Goal: Information Seeking & Learning: Learn about a topic

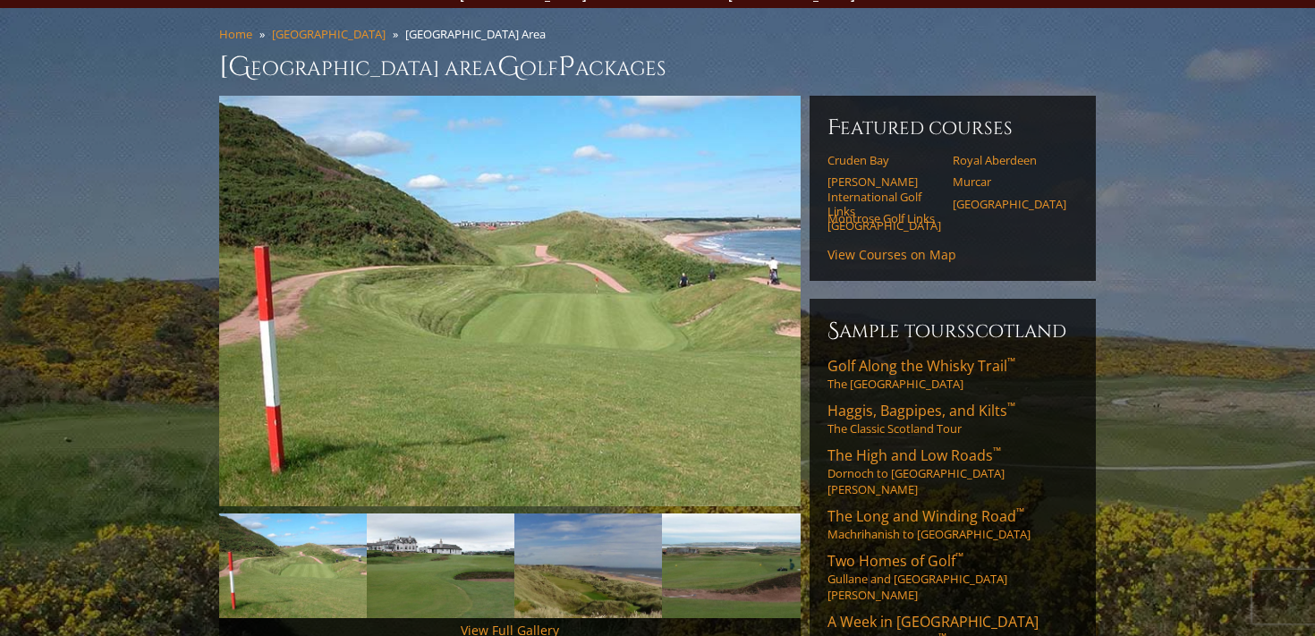
scroll to position [352, 0]
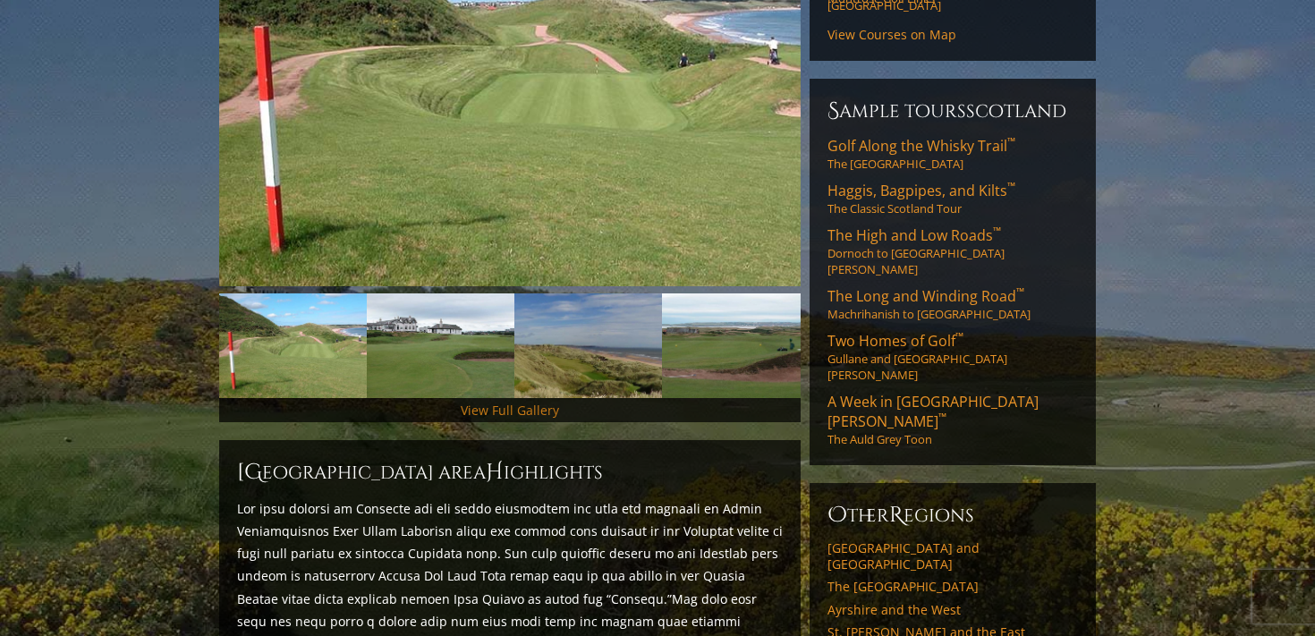
click at [519, 402] on link "View Full Gallery" at bounding box center [510, 410] width 98 height 17
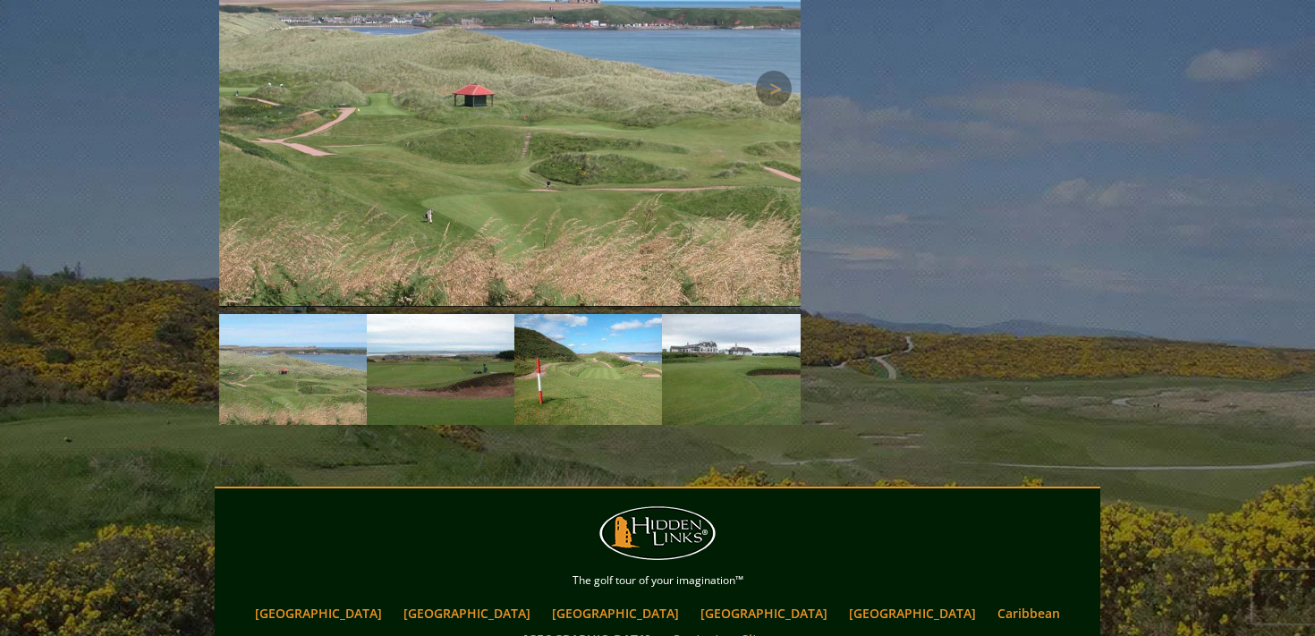
scroll to position [2500, 0]
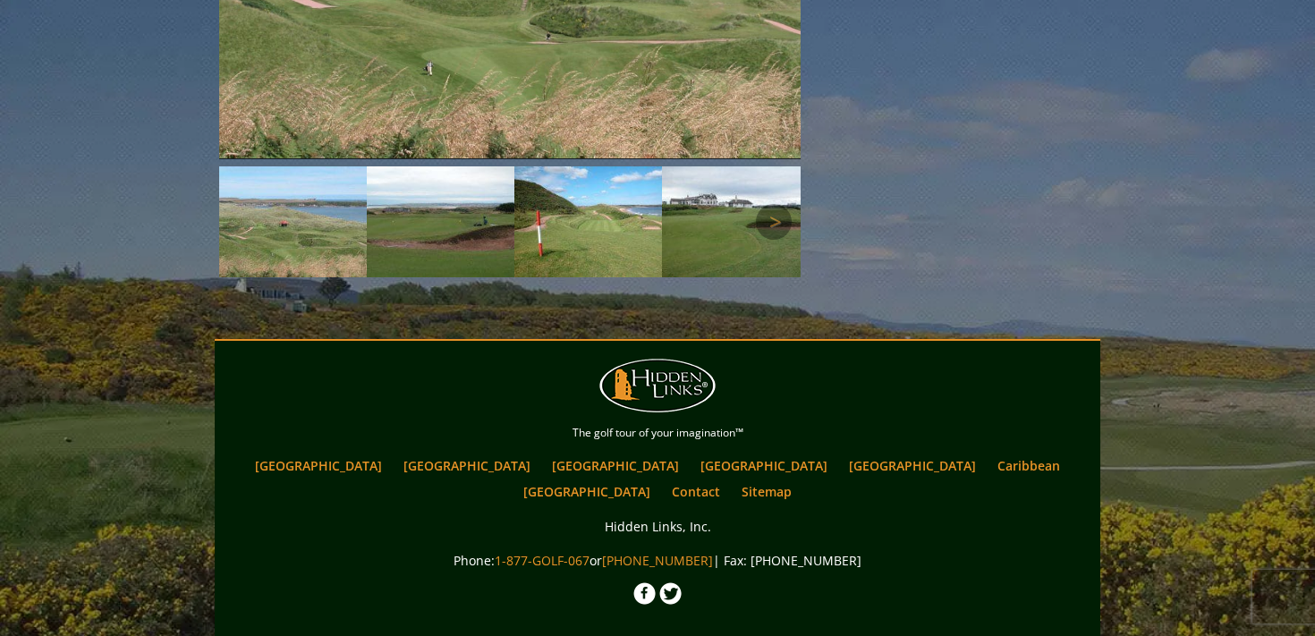
click at [379, 166] on img at bounding box center [441, 221] width 148 height 111
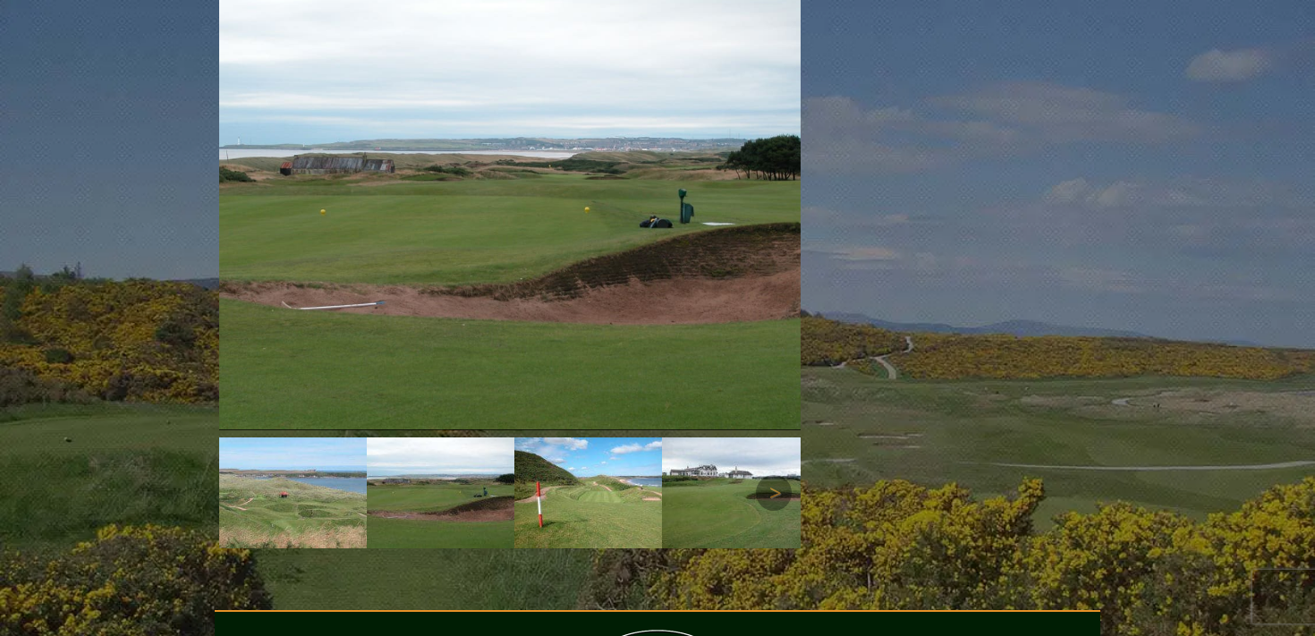
scroll to position [2230, 0]
click at [586, 470] on img at bounding box center [589, 492] width 148 height 111
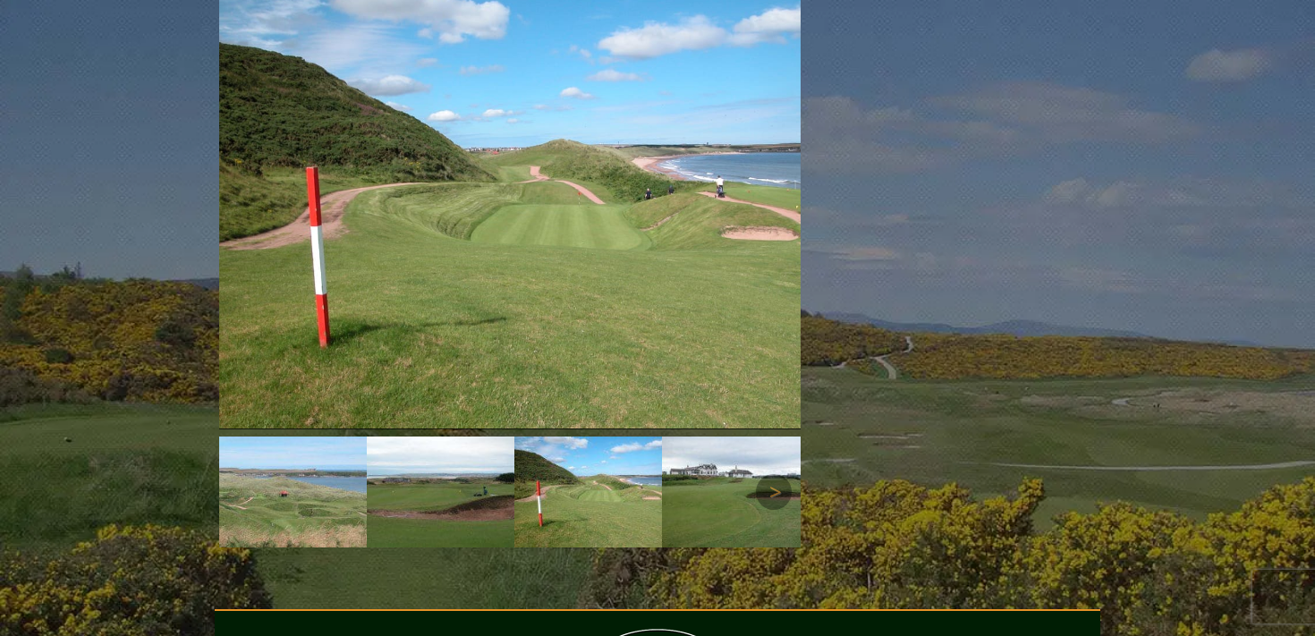
click at [715, 460] on img at bounding box center [736, 492] width 148 height 111
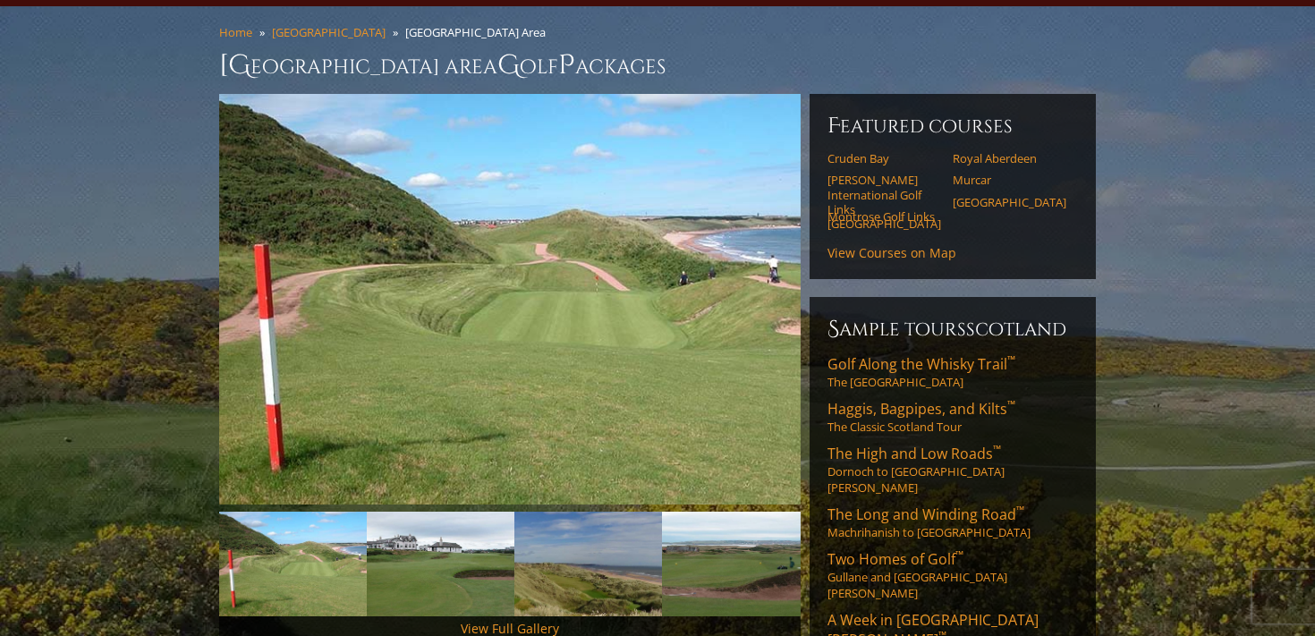
scroll to position [136, 0]
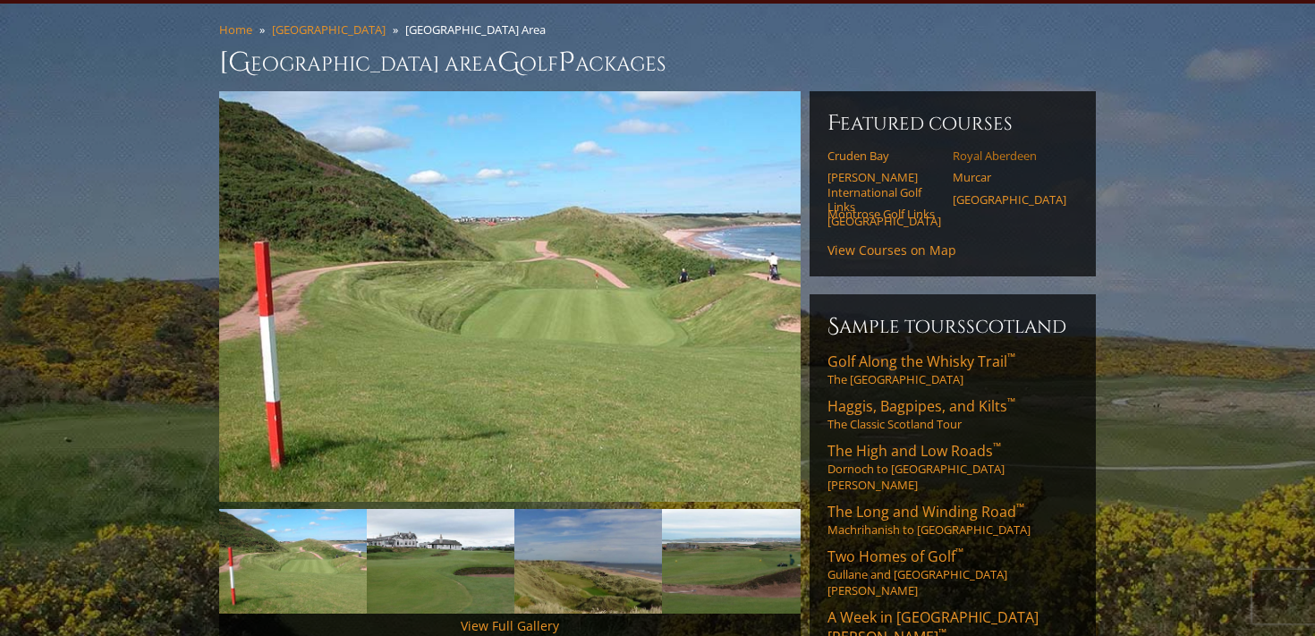
click at [988, 149] on link "Royal Aberdeen" at bounding box center [1010, 156] width 114 height 14
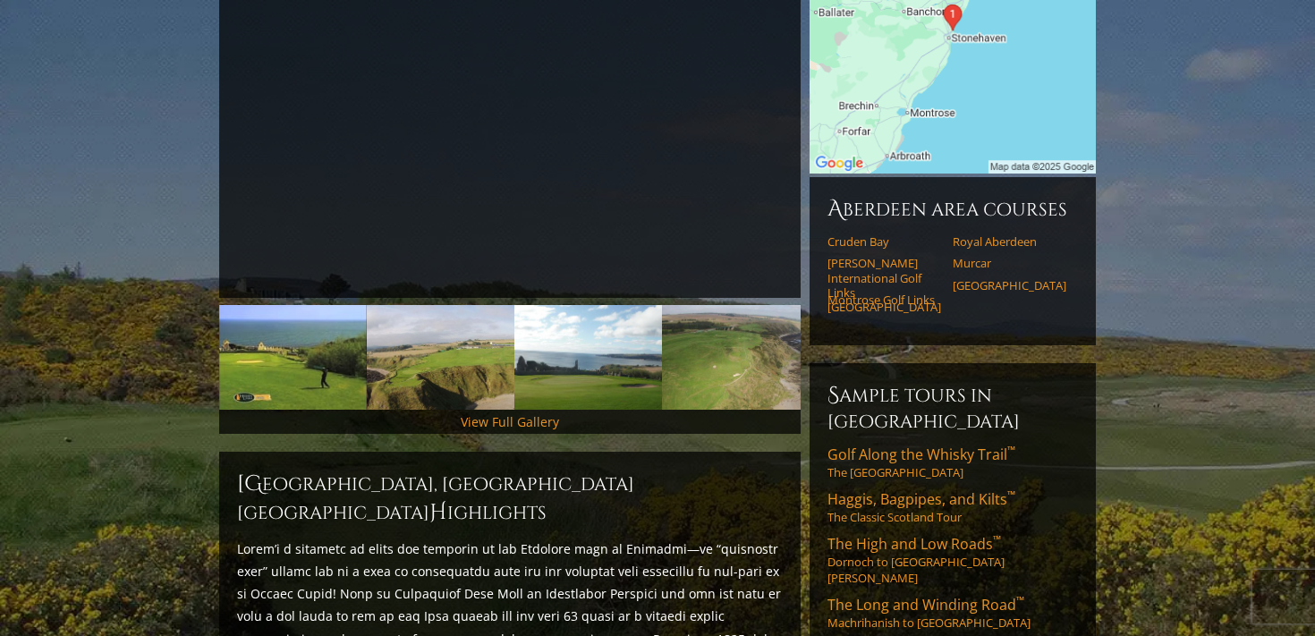
scroll to position [275, 0]
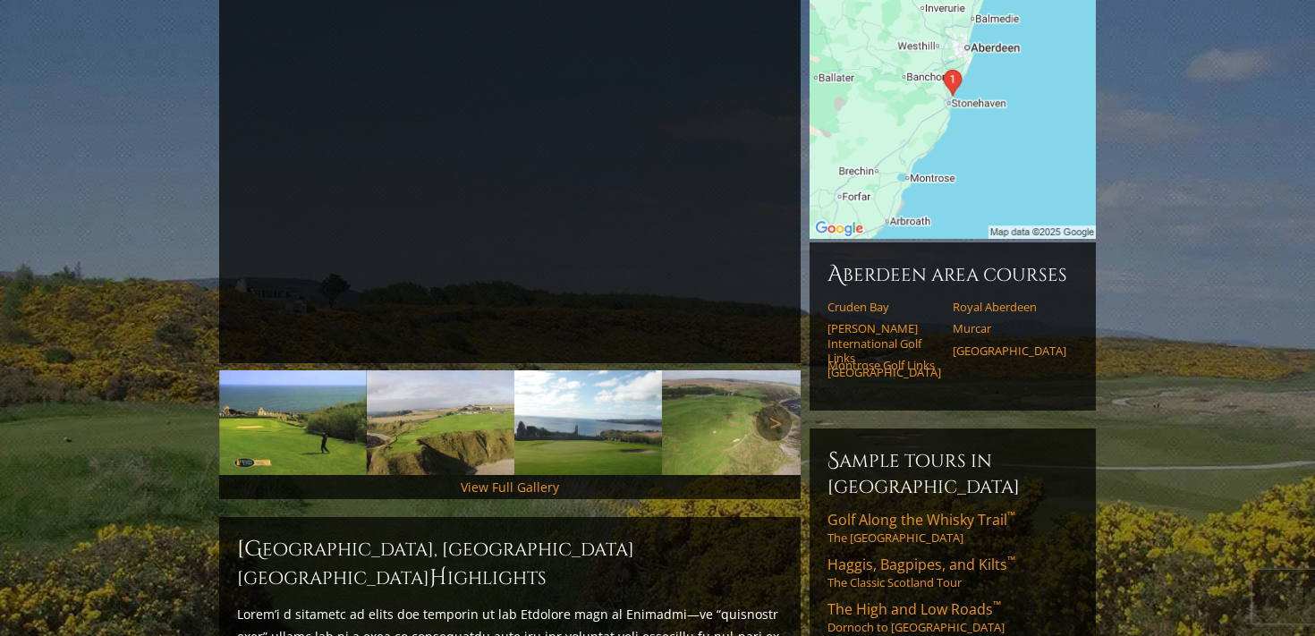
click at [295, 408] on img at bounding box center [293, 422] width 148 height 105
click at [395, 396] on img at bounding box center [441, 422] width 148 height 105
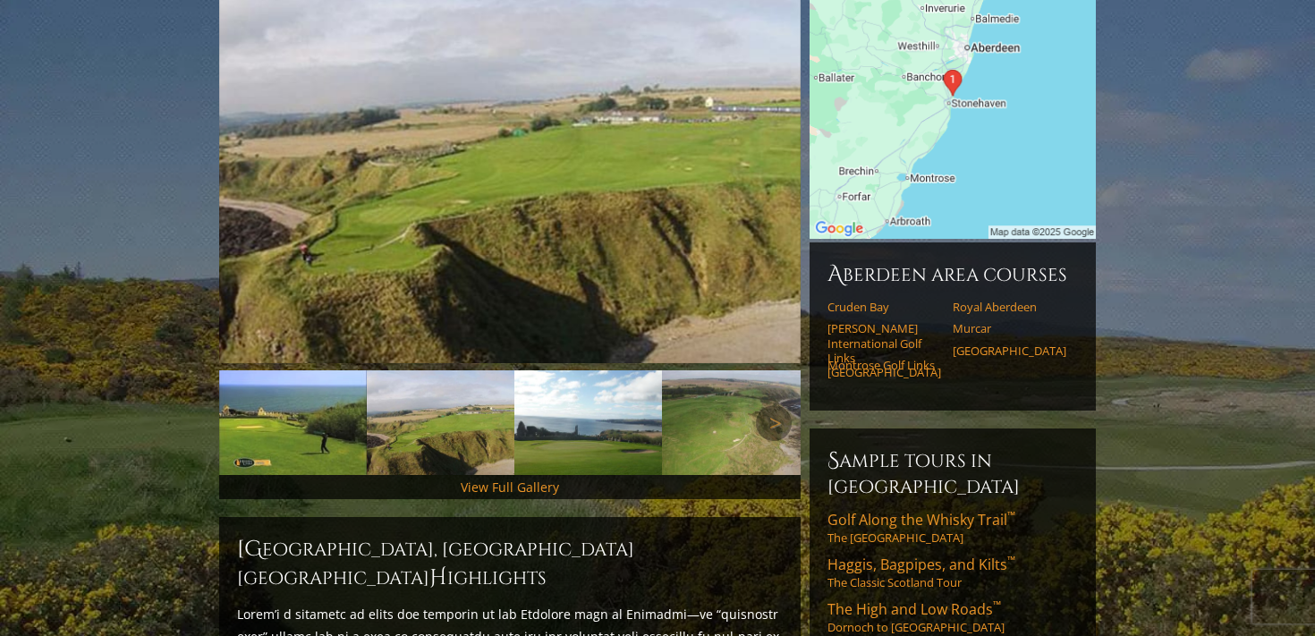
click at [609, 408] on img at bounding box center [589, 422] width 148 height 105
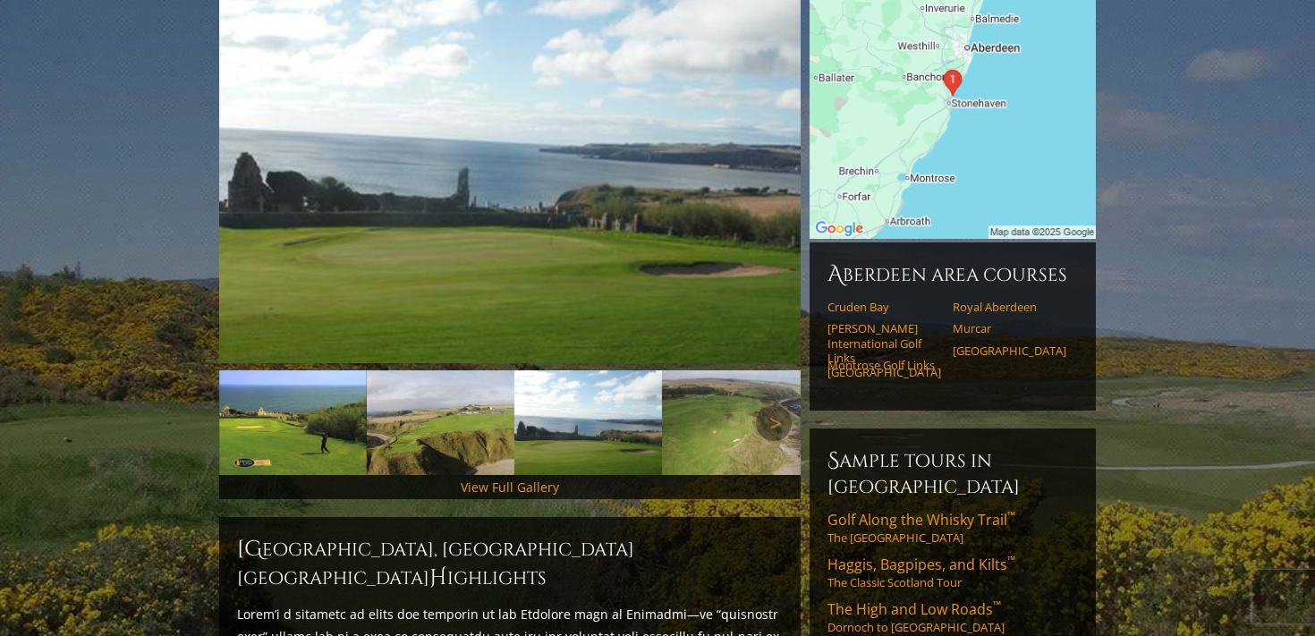
click at [734, 412] on img at bounding box center [736, 422] width 148 height 105
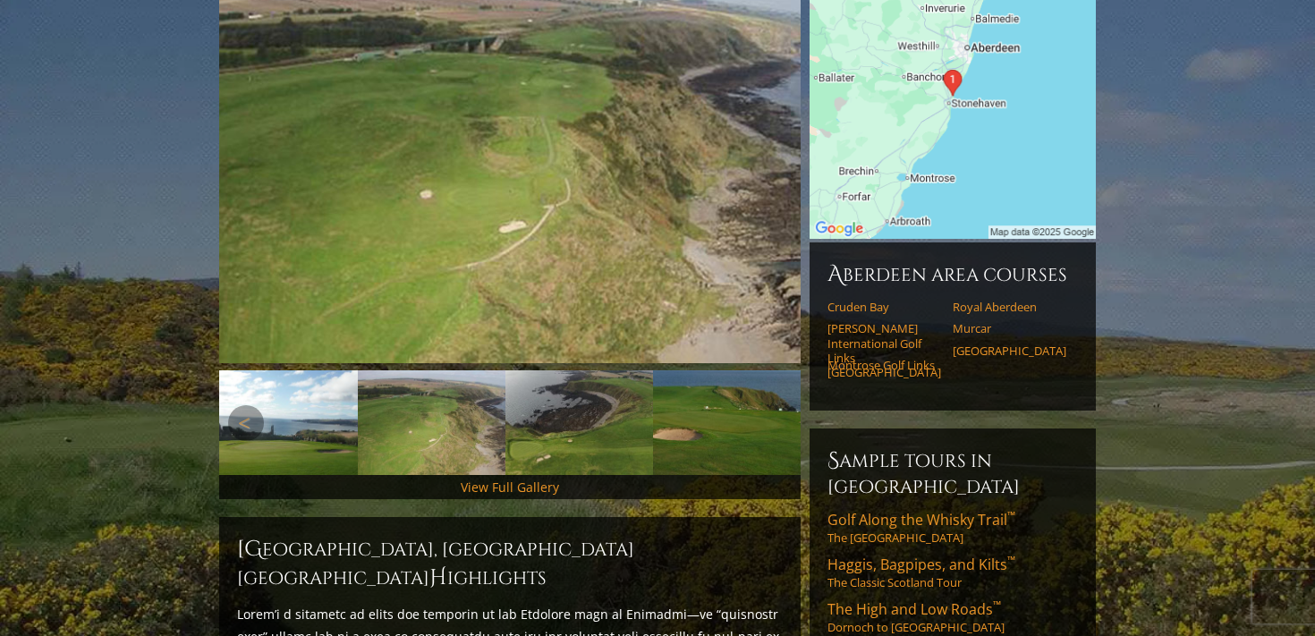
click at [768, 413] on link "Next" at bounding box center [774, 423] width 36 height 36
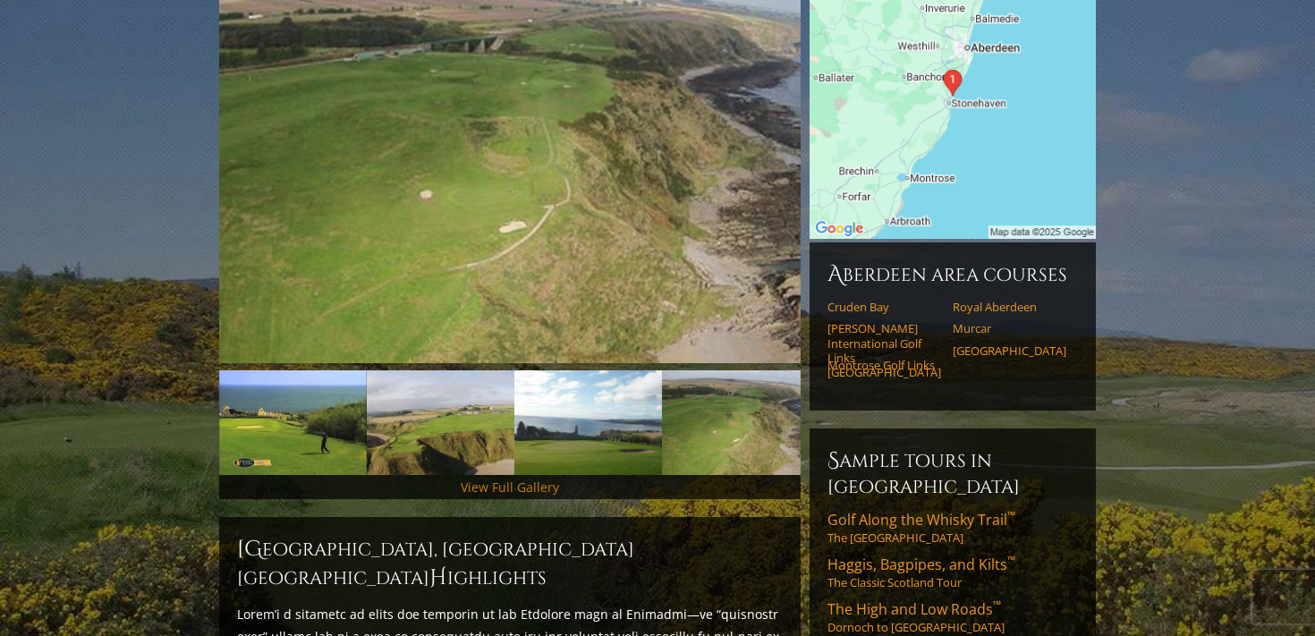
click at [484, 479] on link "View Full Gallery" at bounding box center [510, 487] width 98 height 17
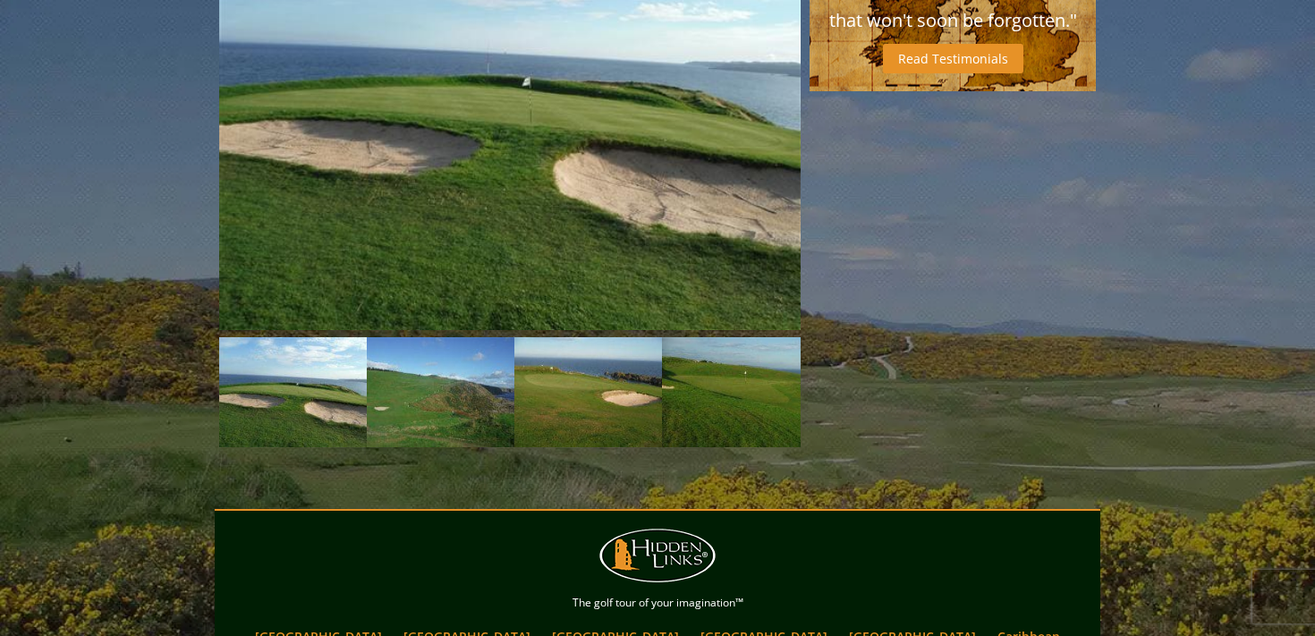
scroll to position [1589, 0]
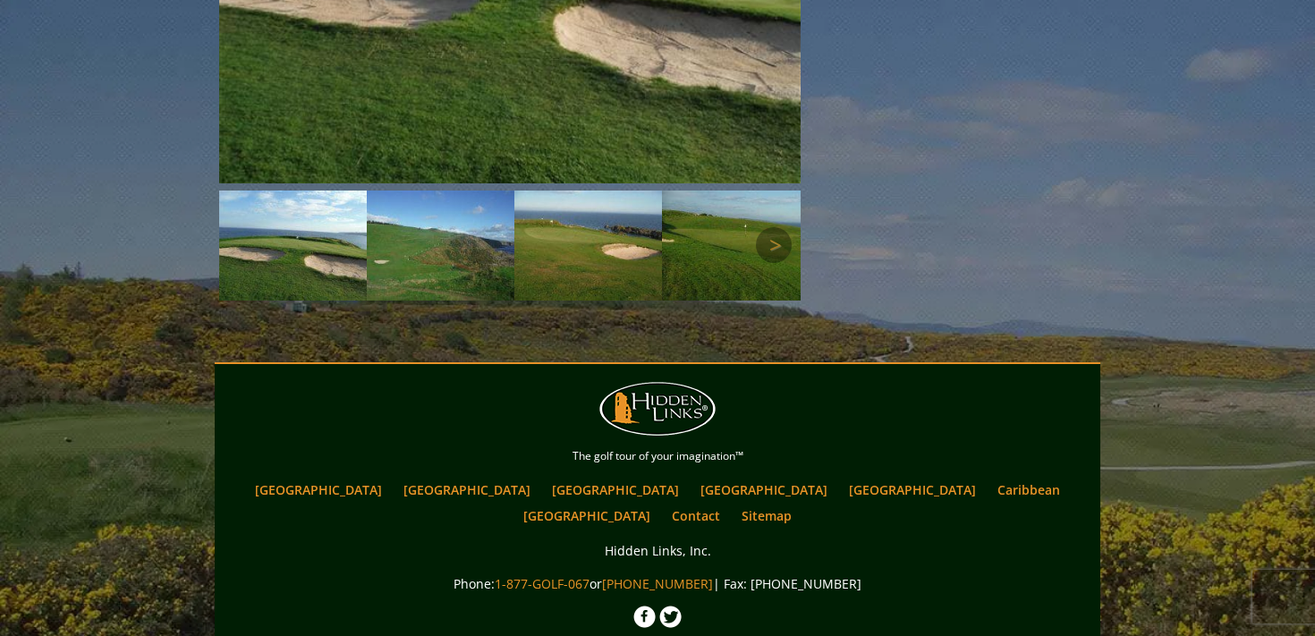
click at [427, 191] on img at bounding box center [441, 246] width 148 height 111
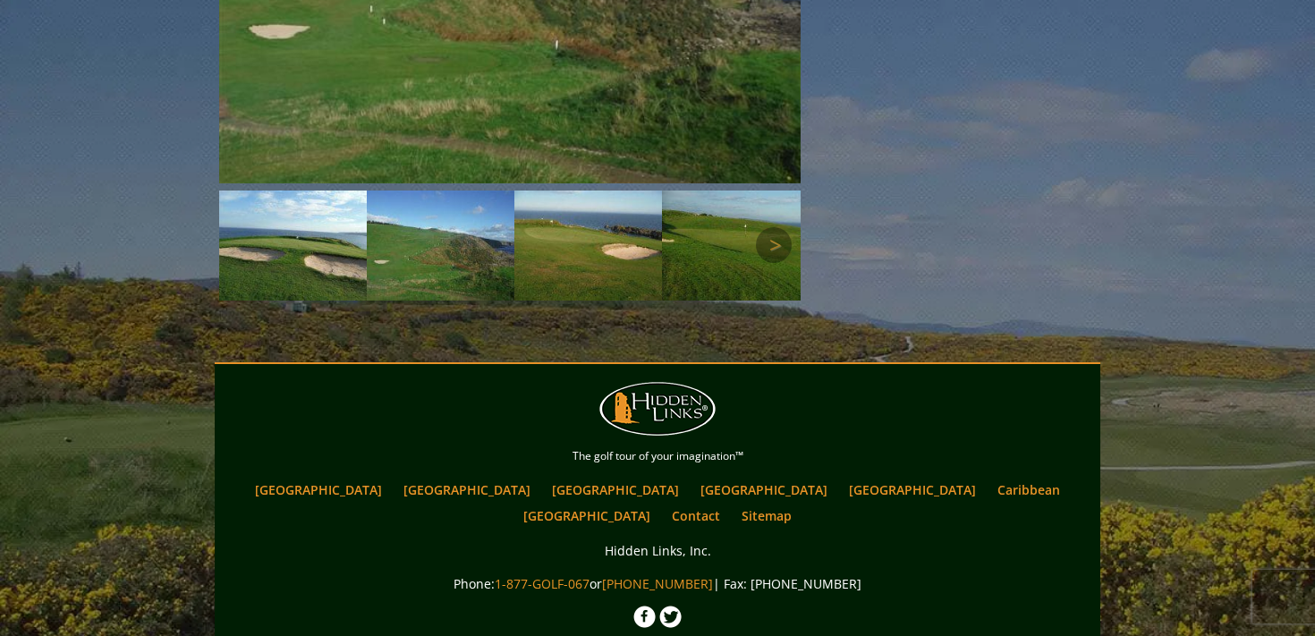
click at [585, 217] on img at bounding box center [589, 246] width 148 height 111
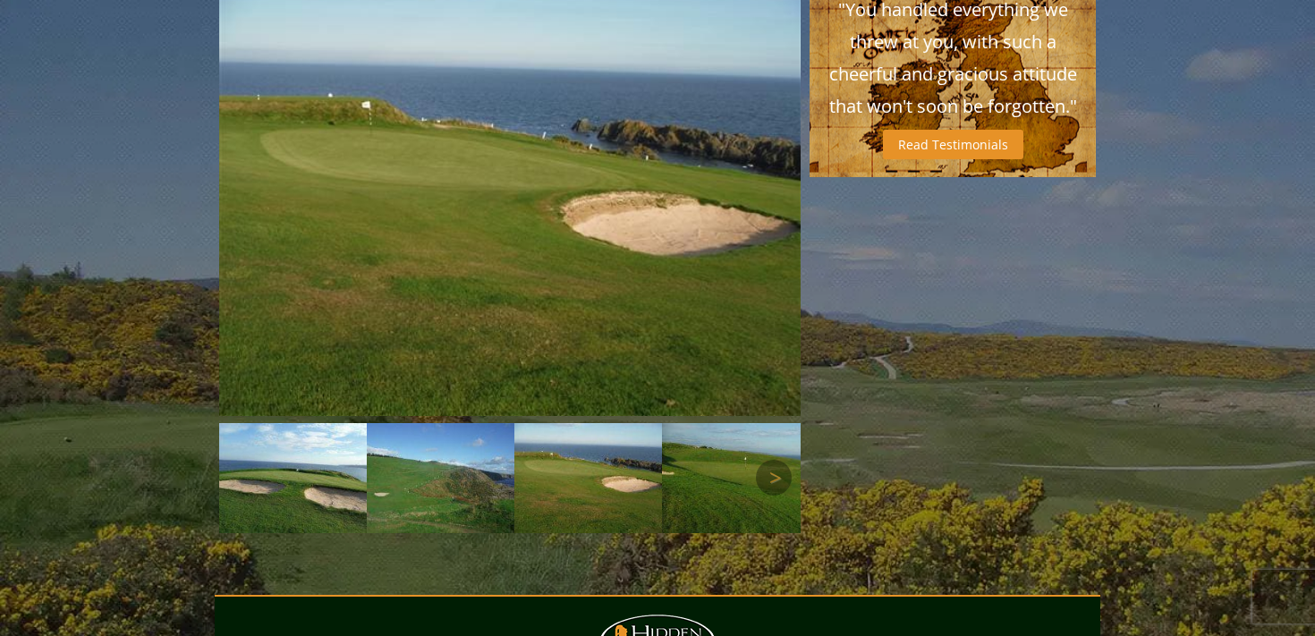
scroll to position [1355, 0]
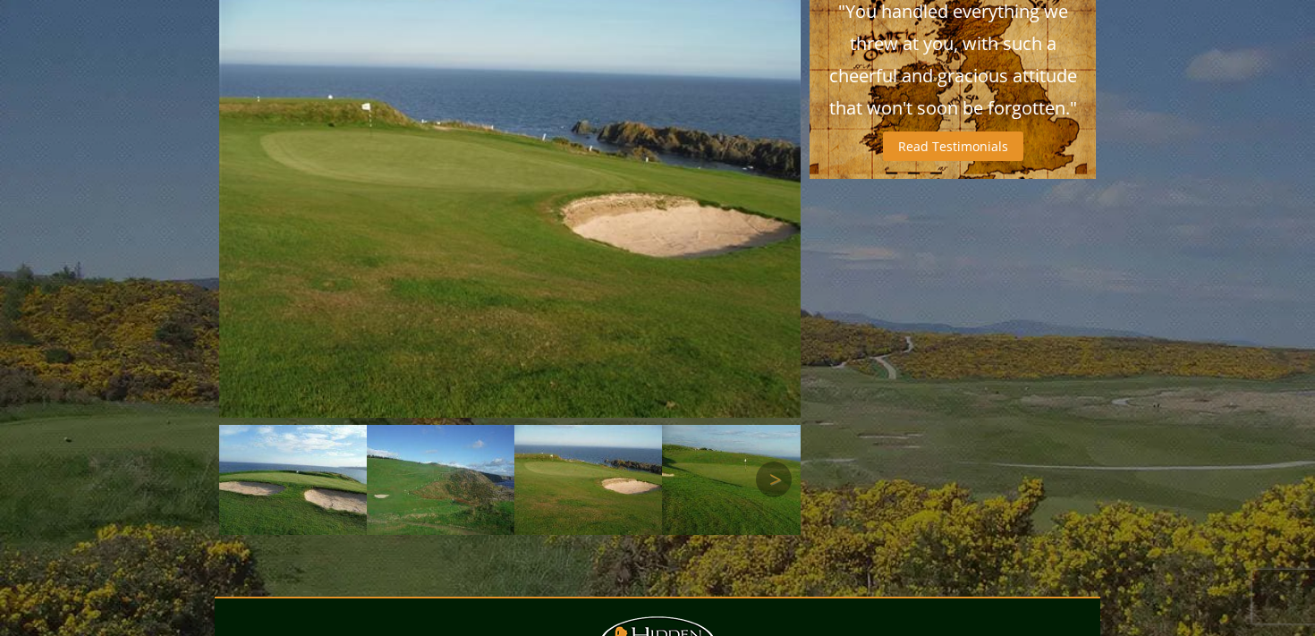
click at [730, 425] on img at bounding box center [736, 480] width 148 height 111
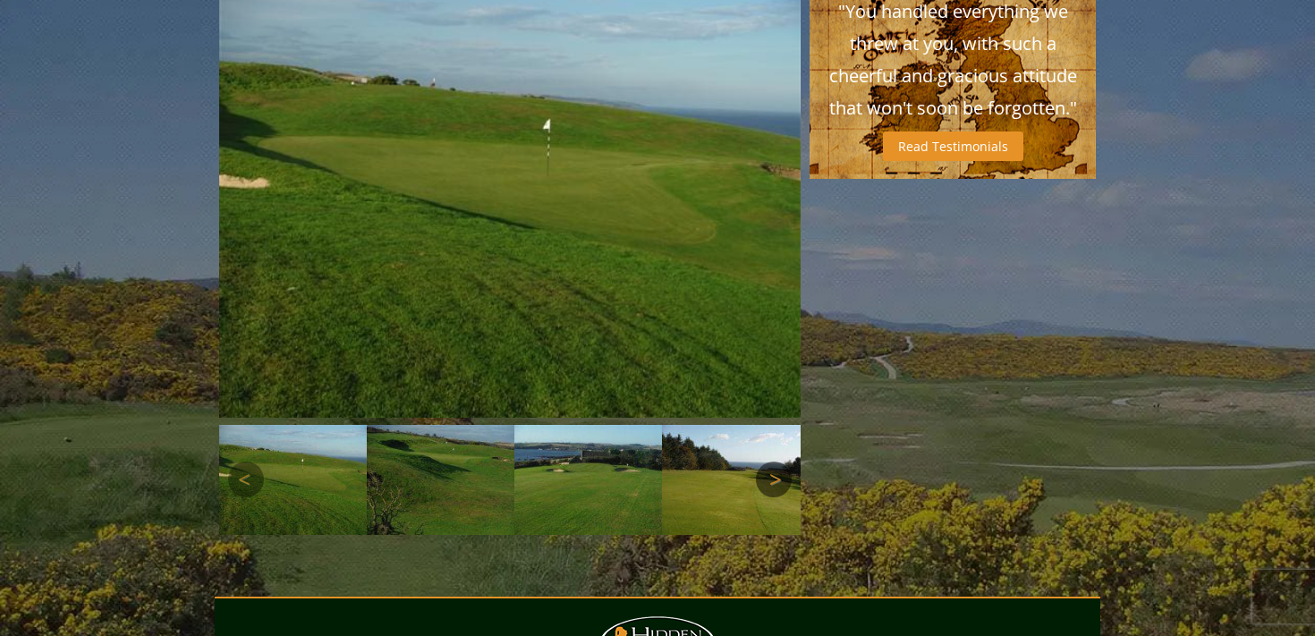
click at [768, 462] on link "Next" at bounding box center [774, 480] width 36 height 36
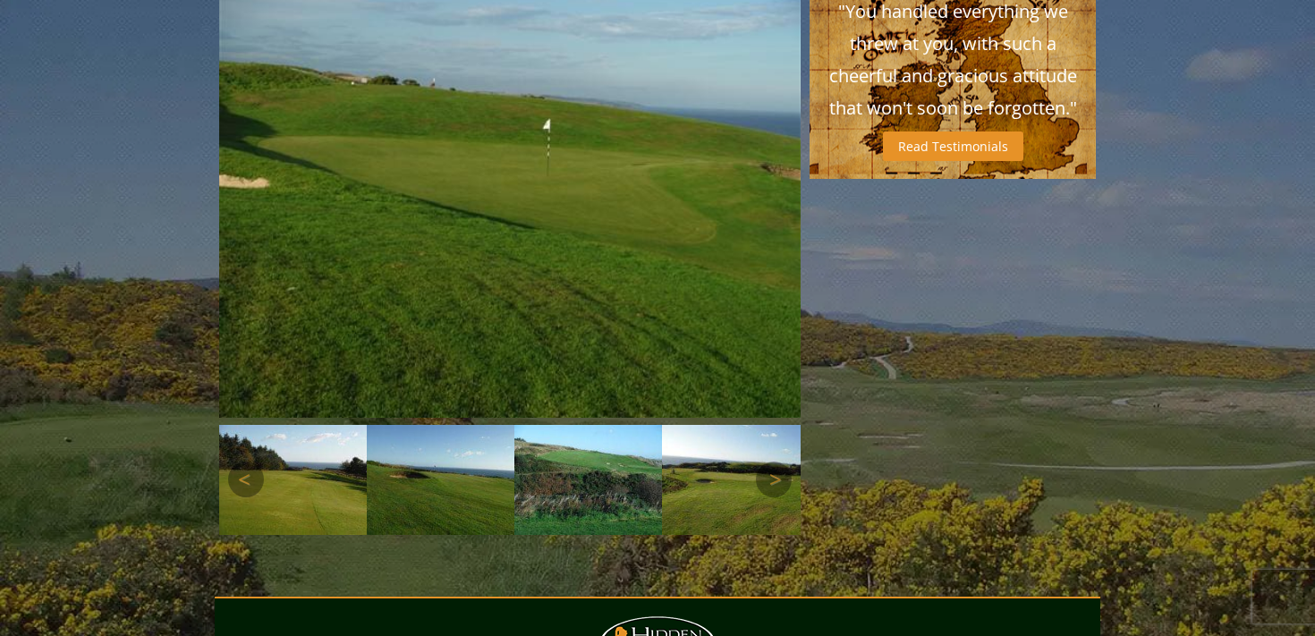
click at [729, 447] on img at bounding box center [736, 480] width 148 height 111
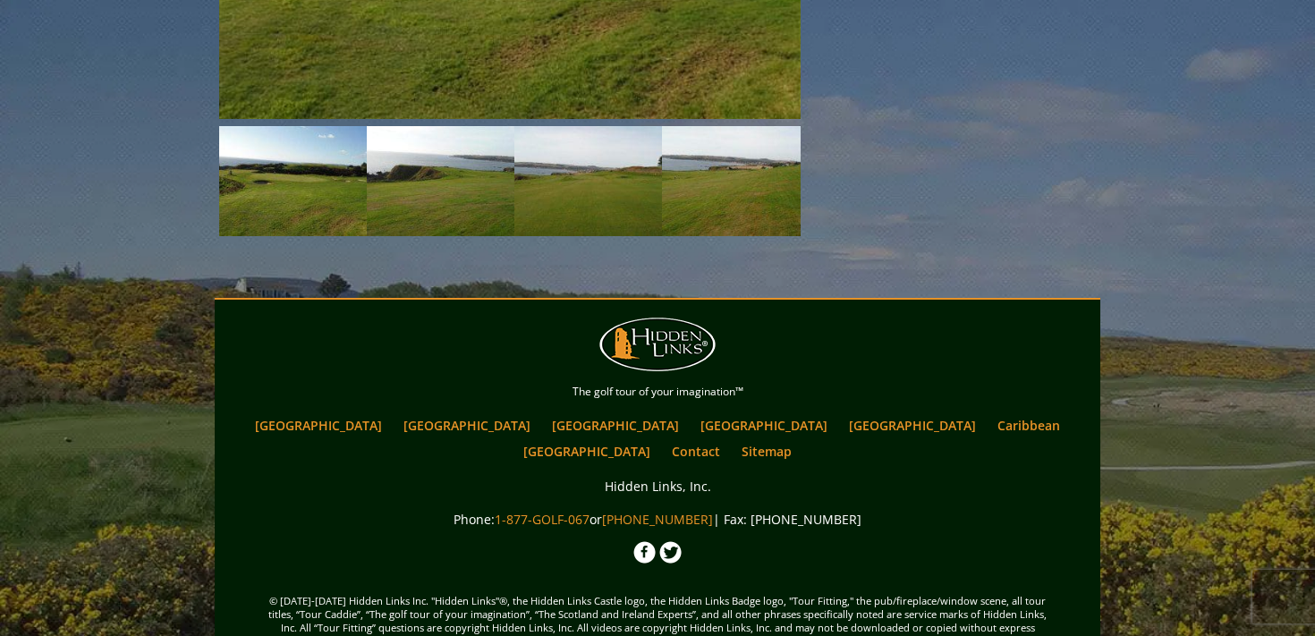
scroll to position [0, 0]
